Goal: Find specific page/section: Find specific page/section

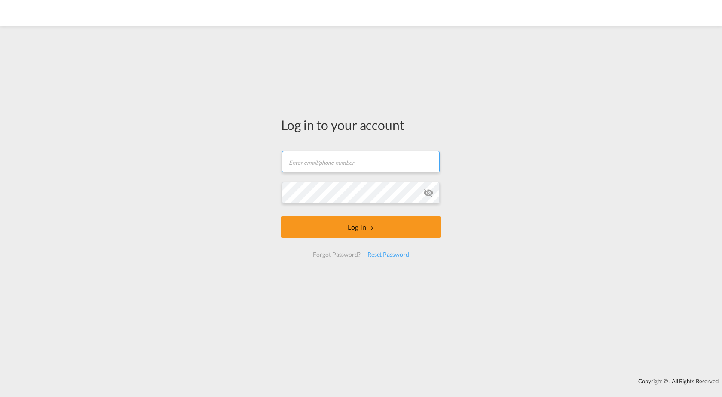
click at [348, 163] on input "text" at bounding box center [361, 161] width 158 height 21
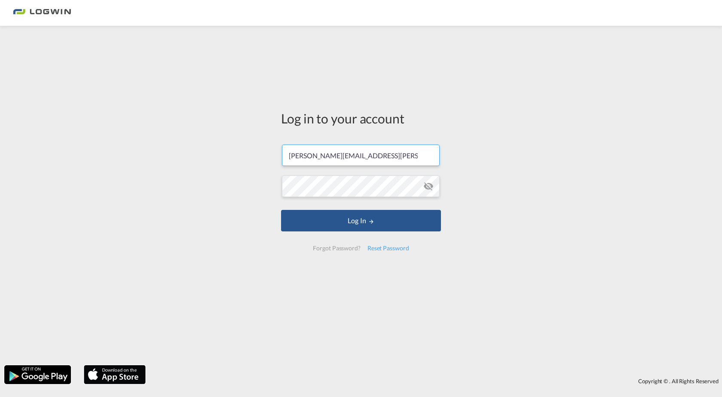
type input "[PERSON_NAME][EMAIL_ADDRESS][PERSON_NAME][DOMAIN_NAME]"
click at [281, 210] on button "Log In" at bounding box center [361, 220] width 160 height 21
